Goal: Entertainment & Leisure: Consume media (video, audio)

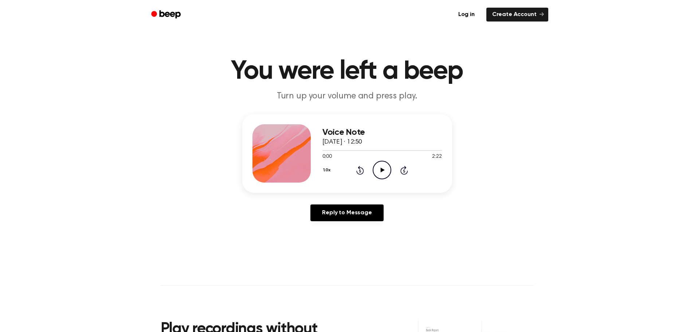
click at [385, 178] on icon "Play Audio" at bounding box center [382, 170] width 19 height 19
click at [305, 29] on main "You were left a beep Turn up your volume and press play. Voice Note [DATE] · 12…" at bounding box center [347, 224] width 694 height 449
click at [377, 172] on icon "Pause Audio" at bounding box center [382, 170] width 19 height 19
click at [384, 169] on icon "Play Audio" at bounding box center [382, 170] width 19 height 19
click at [374, 174] on circle at bounding box center [382, 170] width 18 height 18
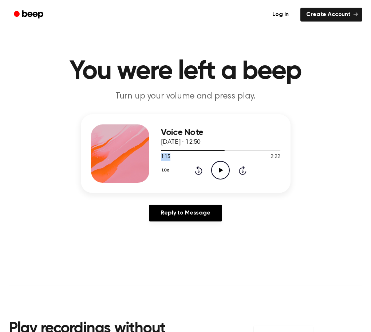
drag, startPoint x: 220, startPoint y: 151, endPoint x: 190, endPoint y: 153, distance: 29.6
click at [190, 153] on div "1:15 2:22 Your browser does not support the [object Object] element." at bounding box center [221, 153] width 120 height 13
click at [195, 151] on div at bounding box center [221, 150] width 120 height 6
click at [199, 150] on div at bounding box center [221, 150] width 120 height 1
click at [199, 150] on div at bounding box center [221, 150] width 120 height 6
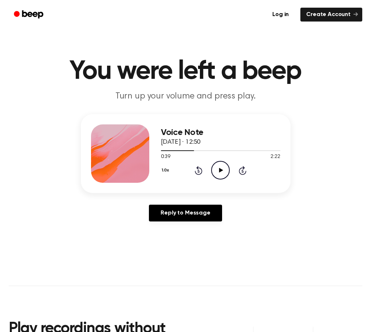
click at [218, 164] on icon "Play Audio" at bounding box center [220, 170] width 19 height 19
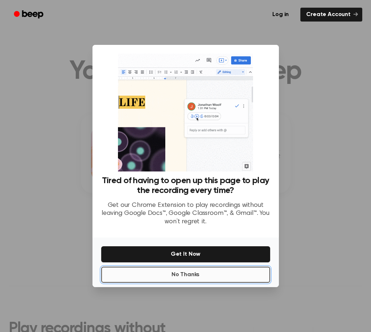
click at [206, 276] on button "No Thanks" at bounding box center [185, 274] width 169 height 16
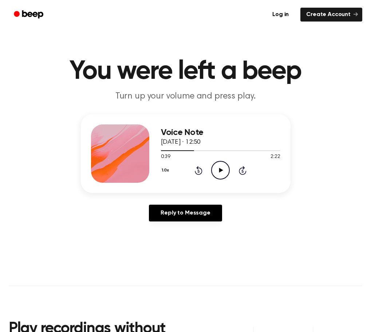
click at [218, 171] on icon "Play Audio" at bounding box center [220, 170] width 19 height 19
click at [215, 175] on icon "Pause Audio" at bounding box center [220, 170] width 19 height 19
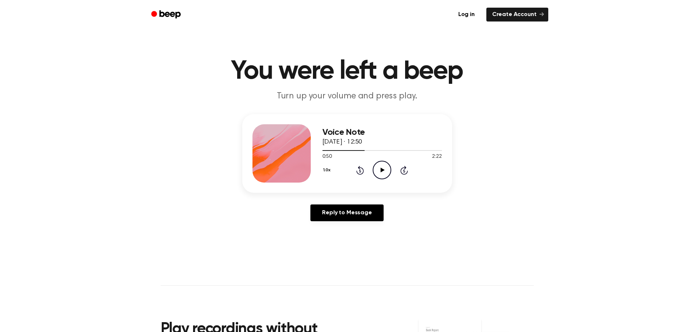
click at [379, 177] on icon "Play Audio" at bounding box center [382, 170] width 19 height 19
click at [376, 174] on icon "Pause Audio" at bounding box center [382, 170] width 19 height 19
click at [370, 150] on div at bounding box center [351, 150] width 56 height 1
click at [380, 168] on icon "Play Audio" at bounding box center [382, 170] width 19 height 19
click at [387, 163] on icon "Pause Audio" at bounding box center [382, 170] width 19 height 19
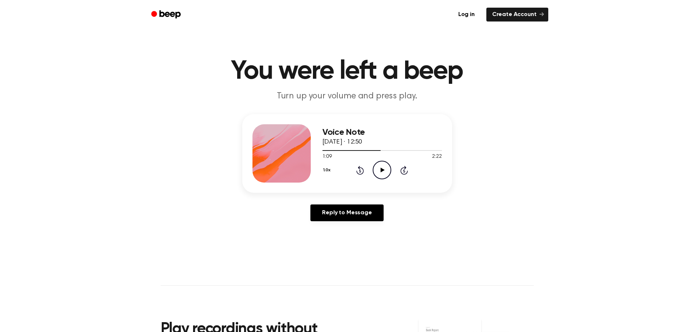
click at [387, 163] on icon "Play Audio" at bounding box center [382, 170] width 19 height 19
click at [387, 163] on icon "Pause Audio" at bounding box center [382, 170] width 19 height 19
click at [387, 163] on icon "Play Audio" at bounding box center [382, 170] width 19 height 19
click at [374, 173] on icon "Pause Audio" at bounding box center [382, 170] width 19 height 19
click at [376, 172] on icon "Play Audio" at bounding box center [382, 170] width 19 height 19
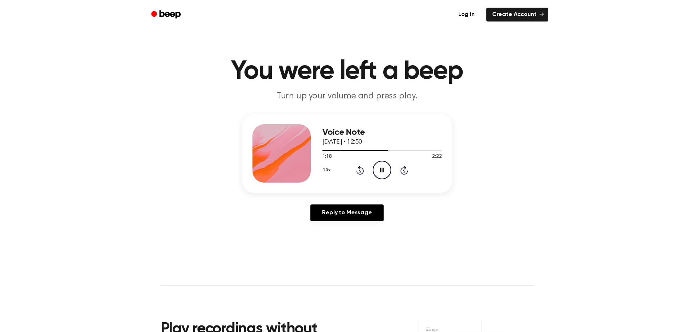
click at [376, 172] on icon "Pause Audio" at bounding box center [382, 170] width 19 height 19
click at [388, 172] on icon "Play Audio" at bounding box center [382, 170] width 19 height 19
click at [377, 150] on div at bounding box center [383, 150] width 120 height 6
click at [359, 149] on div at bounding box center [383, 150] width 120 height 6
click at [376, 164] on icon "Pause Audio" at bounding box center [382, 170] width 19 height 19
